Goal: Manage account settings

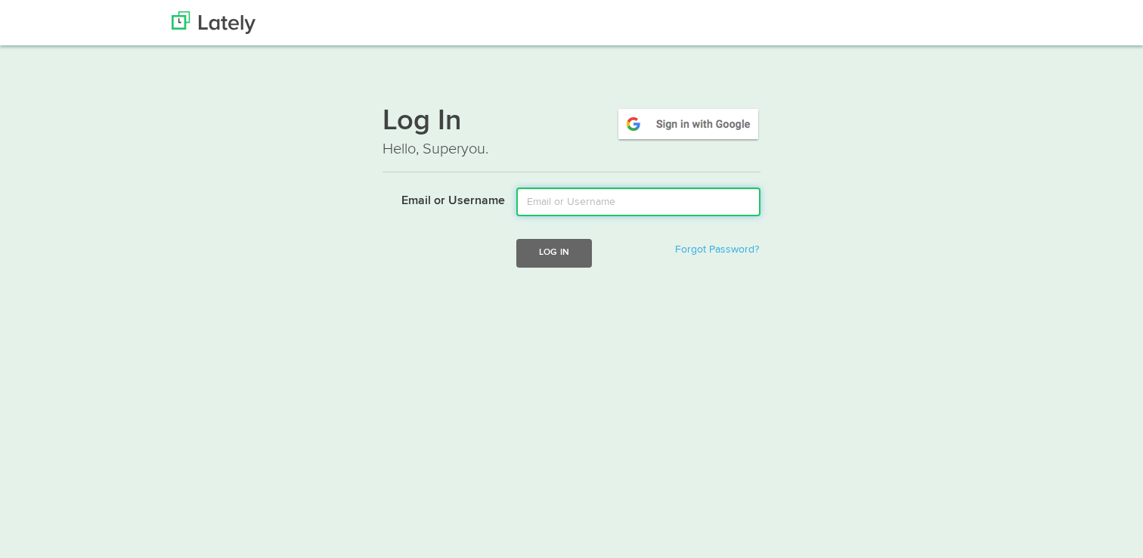
click at [558, 203] on input "Email or Username" at bounding box center [638, 201] width 244 height 29
paste input "[EMAIL_ADDRESS][PERSON_NAME][DOMAIN_NAME]"
type input "[EMAIL_ADDRESS][PERSON_NAME][DOMAIN_NAME]"
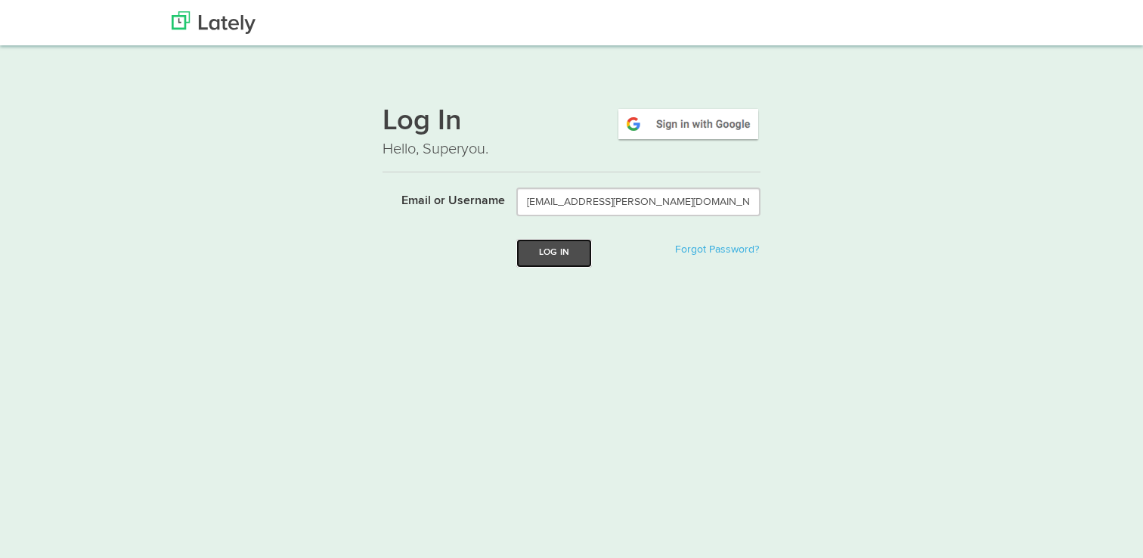
click at [553, 252] on button "Log In" at bounding box center [554, 253] width 76 height 28
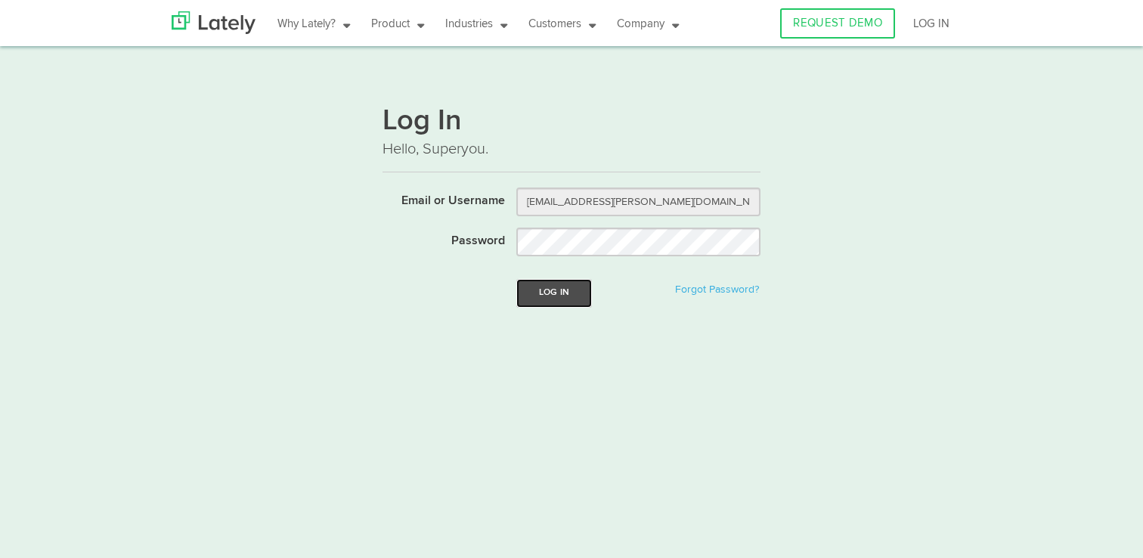
click at [558, 289] on button "Log In" at bounding box center [554, 293] width 76 height 28
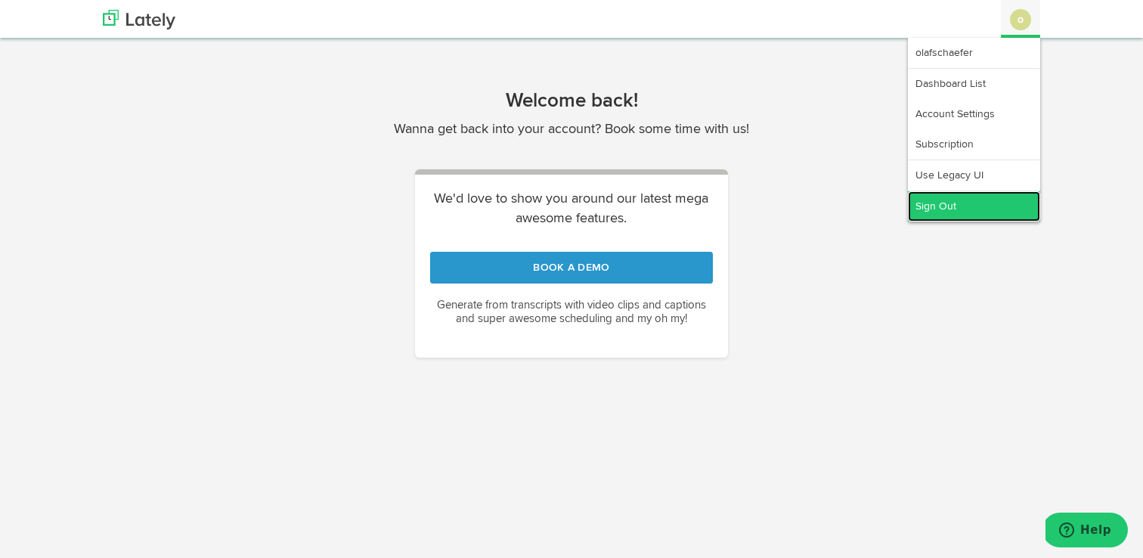
click at [945, 209] on link "Sign Out" at bounding box center [974, 206] width 132 height 30
